Goal: Task Accomplishment & Management: Complete application form

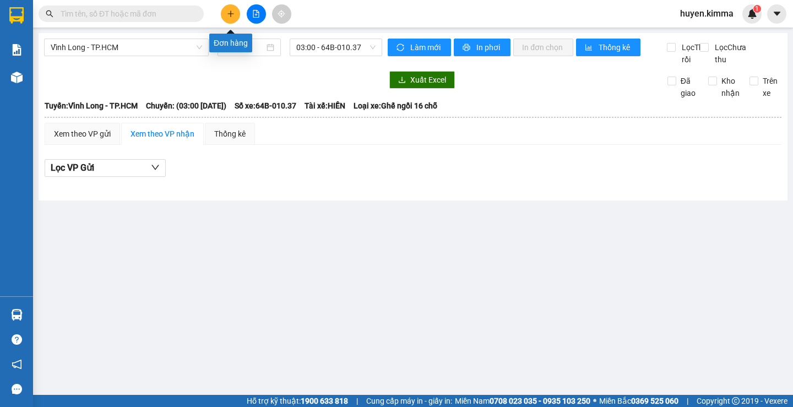
click at [225, 17] on button at bounding box center [230, 13] width 19 height 19
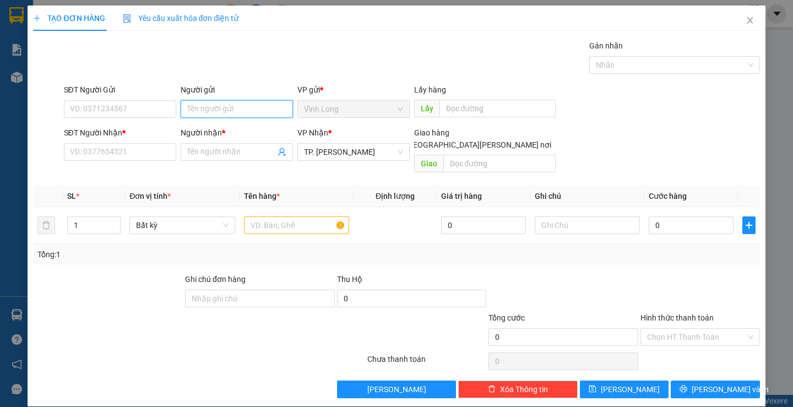
click at [205, 114] on input "Người gửi" at bounding box center [237, 109] width 112 height 18
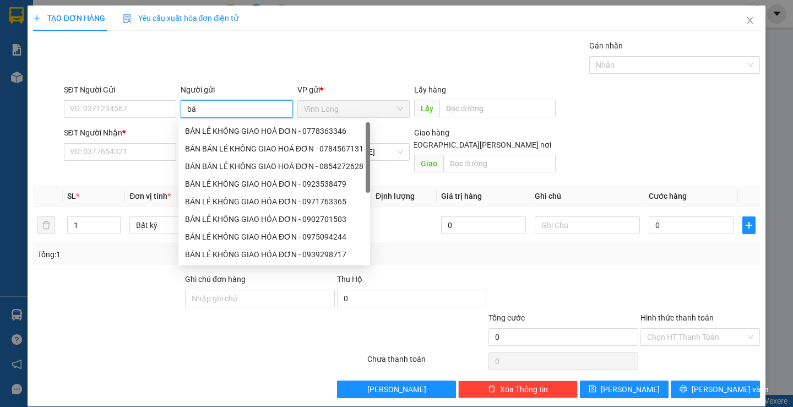
type input "b"
type input "BÁN"
drag, startPoint x: 233, startPoint y: 132, endPoint x: 222, endPoint y: 134, distance: 11.7
click at [231, 133] on div "BÁN LẺ KHÔNG GIAO HOÁ ĐƠN - 0778363346" at bounding box center [274, 131] width 178 height 12
type input "0778363346"
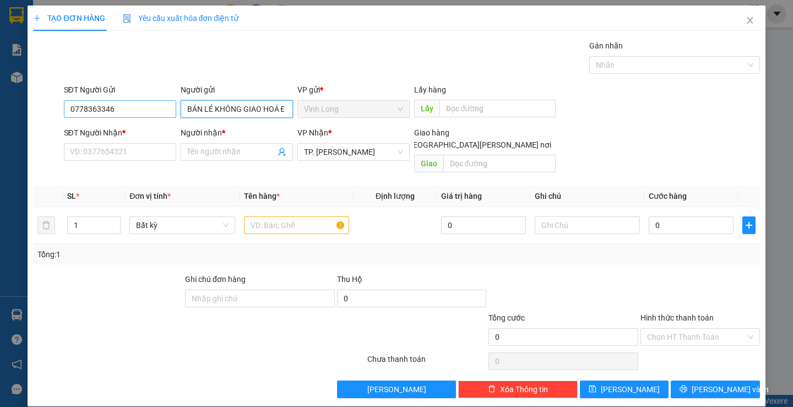
type input "BÁN LẺ KHÔNG GIAO HOÁ ĐƠN"
click at [150, 115] on input "0778363346" at bounding box center [120, 109] width 112 height 18
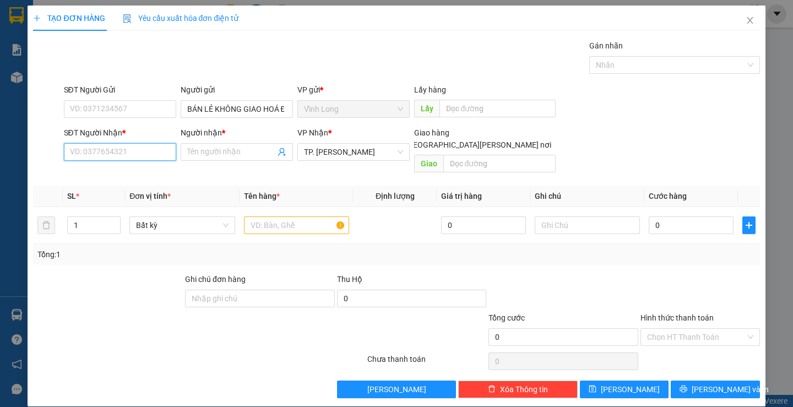
click at [143, 154] on input "SĐT Người Nhận *" at bounding box center [120, 152] width 112 height 18
type input "0"
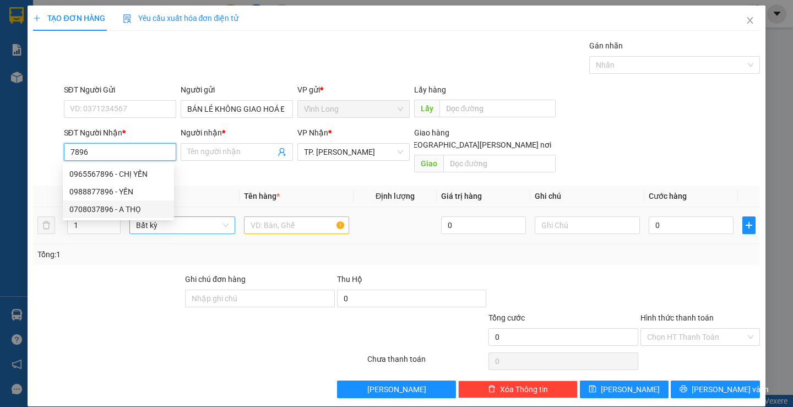
click at [151, 206] on div "0708037896 - A THỌ" at bounding box center [118, 209] width 98 height 12
type input "0708037896"
type input "A THỌ"
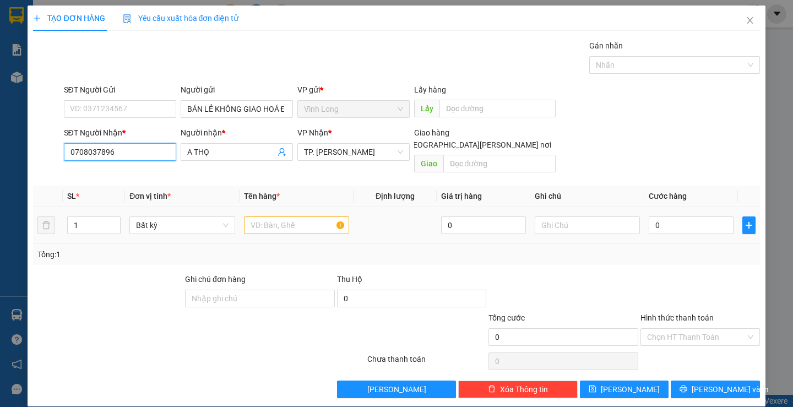
type input "0708037896"
click at [277, 216] on input "text" at bounding box center [296, 225] width 105 height 18
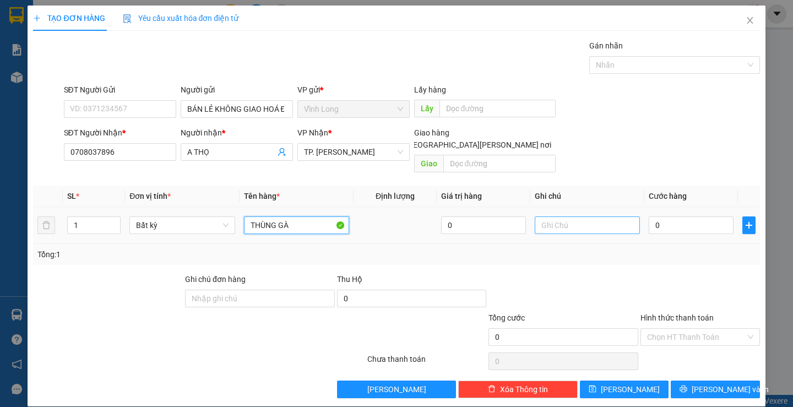
type input "THÙNG GÀ"
click at [586, 219] on input "text" at bounding box center [586, 225] width 105 height 18
type input "NHI"
click at [675, 216] on input "0" at bounding box center [690, 225] width 85 height 18
type input "4"
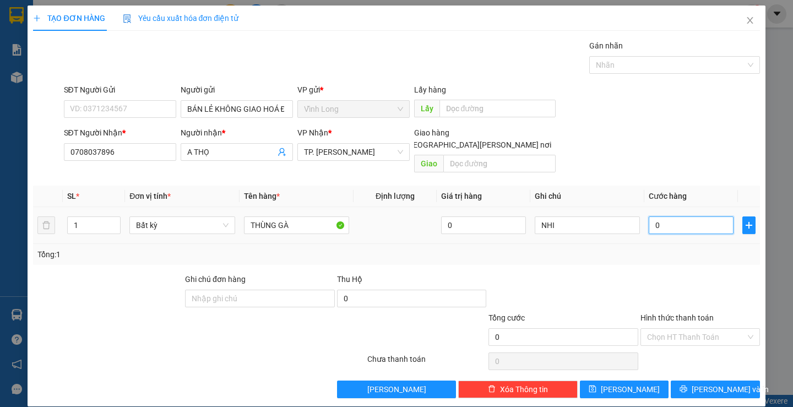
type input "4"
type input "40"
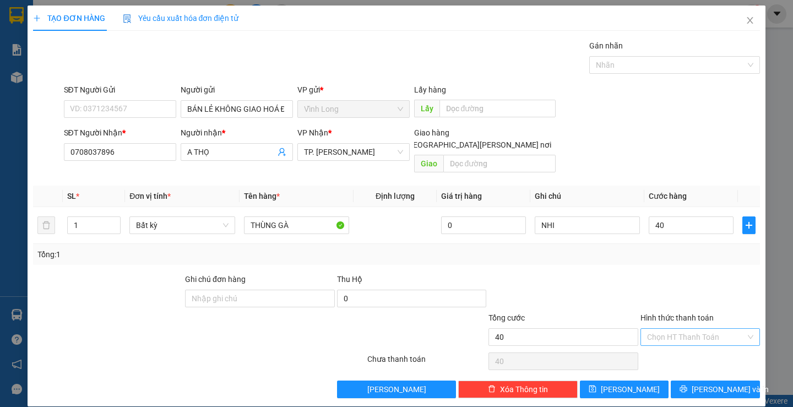
type input "40.000"
drag, startPoint x: 694, startPoint y: 321, endPoint x: 689, endPoint y: 356, distance: 35.5
click at [696, 329] on input "Hình thức thanh toán" at bounding box center [696, 337] width 99 height 17
click at [678, 350] on div "Tại văn phòng" at bounding box center [693, 347] width 105 height 12
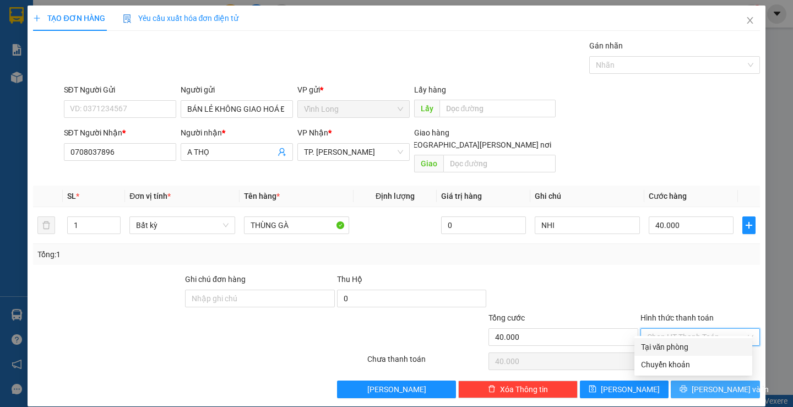
type input "0"
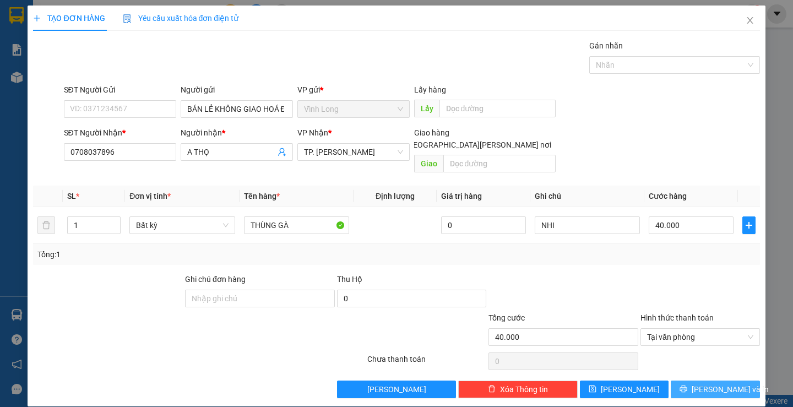
click at [694, 380] on button "[PERSON_NAME] và In" at bounding box center [714, 389] width 89 height 18
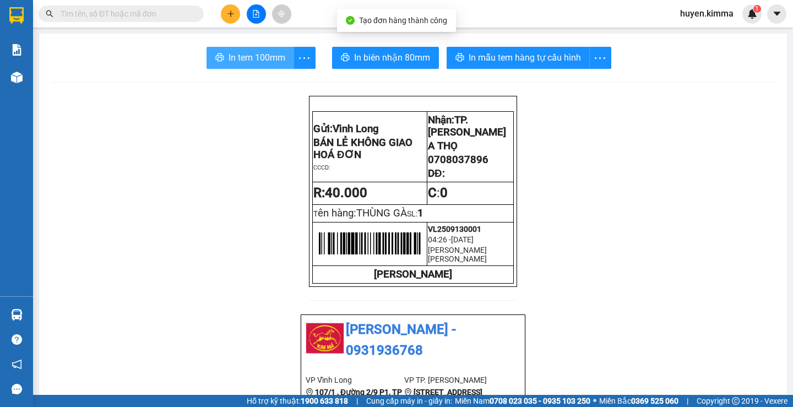
click at [274, 61] on span "In tem 100mm" at bounding box center [256, 58] width 57 height 14
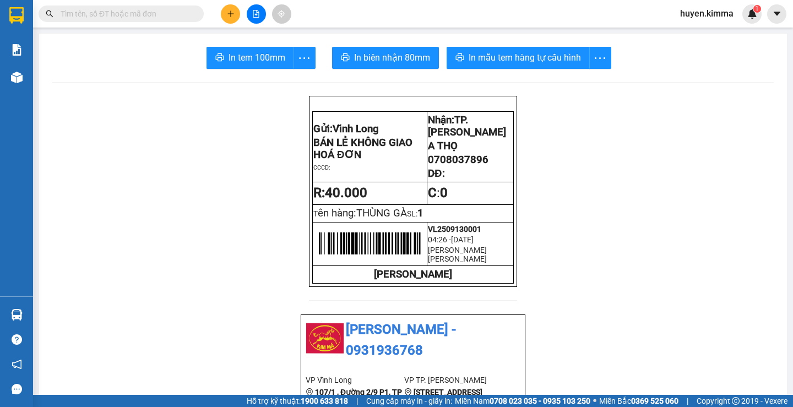
click at [151, 15] on input "text" at bounding box center [126, 14] width 130 height 12
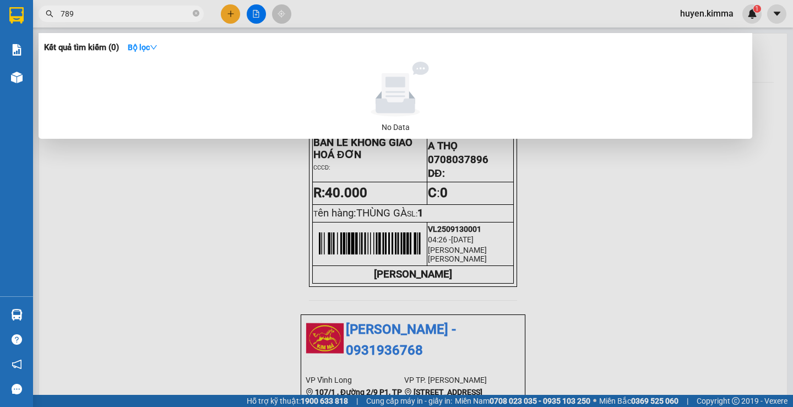
type input "7896"
